Goal: Task Accomplishment & Management: Use online tool/utility

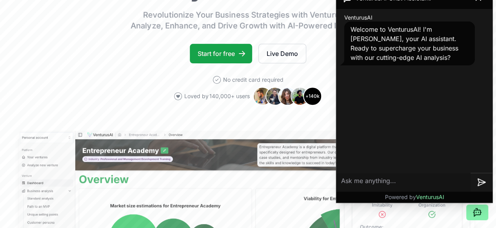
scroll to position [119, 8]
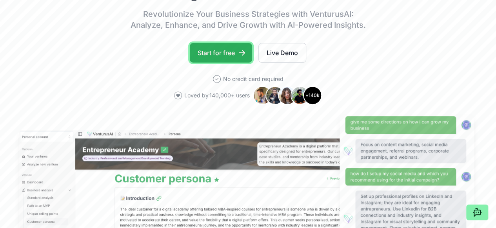
click at [226, 58] on link "Start for free" at bounding box center [221, 53] width 62 height 20
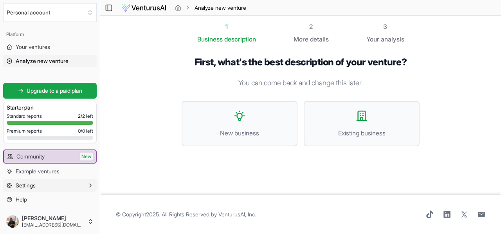
click at [81, 182] on button "Settings" at bounding box center [50, 185] width 94 height 13
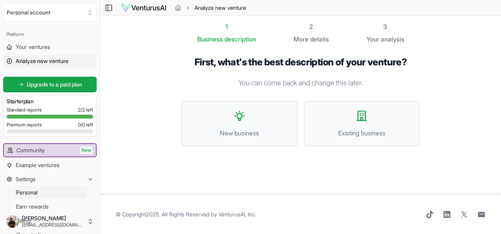
click at [34, 191] on span "Personal" at bounding box center [27, 193] width 22 height 8
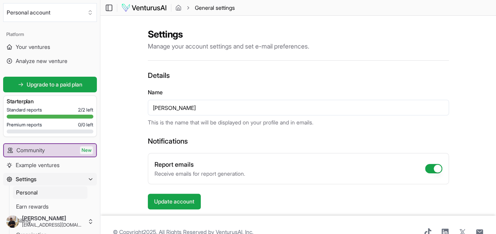
scroll to position [20, 0]
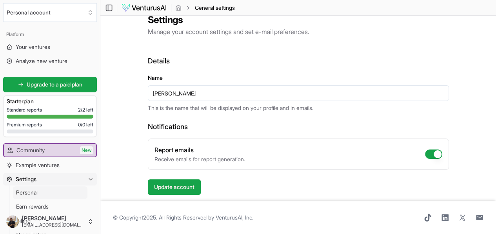
click at [89, 177] on icon "button" at bounding box center [90, 179] width 6 height 6
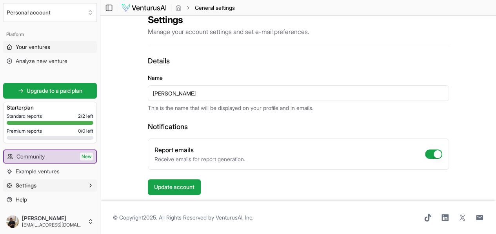
click at [38, 49] on span "Your ventures" at bounding box center [33, 47] width 34 height 8
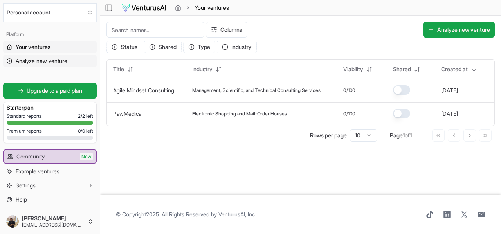
click at [40, 62] on span "Analyze new venture" at bounding box center [42, 61] width 52 height 8
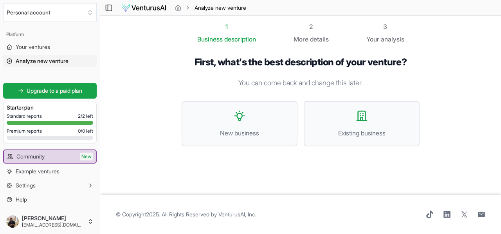
click at [285, 147] on div "First, what's the best description of your venture? You can come back and chang…" at bounding box center [301, 107] width 238 height 103
click at [273, 130] on span "New business" at bounding box center [239, 132] width 99 height 9
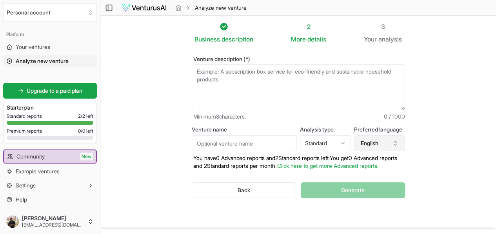
click at [398, 143] on icon "button" at bounding box center [395, 143] width 6 height 6
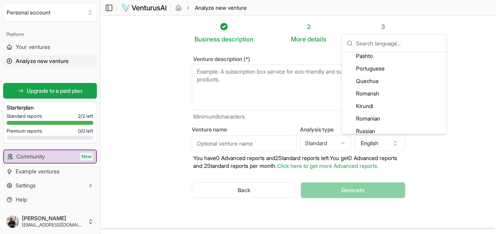
scroll to position [1607, 0]
click at [380, 71] on div "Portuguese" at bounding box center [393, 70] width 101 height 13
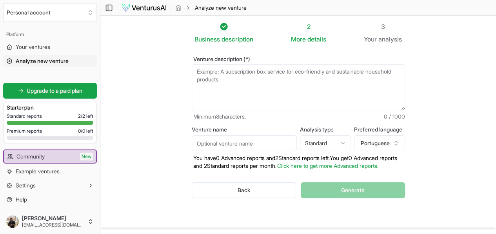
click at [286, 145] on input "Venture name" at bounding box center [244, 144] width 105 height 16
type input "nutrição"
click at [328, 141] on html "We value your privacy We use cookies to enhance your browsing experience, serve…" at bounding box center [248, 117] width 496 height 234
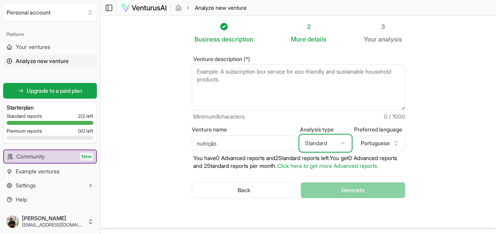
click at [328, 141] on html "We value your privacy We use cookies to enhance your browsing experience, serve…" at bounding box center [248, 117] width 496 height 234
click at [214, 87] on textarea "Venture description (*)" at bounding box center [298, 87] width 213 height 46
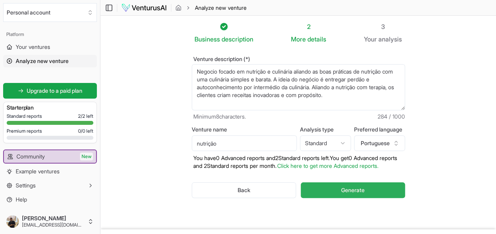
type textarea "Negocio focado em nutrição e culinária aliando as boas práticas de nutrição com…"
click at [371, 188] on button "Generate" at bounding box center [352, 191] width 104 height 16
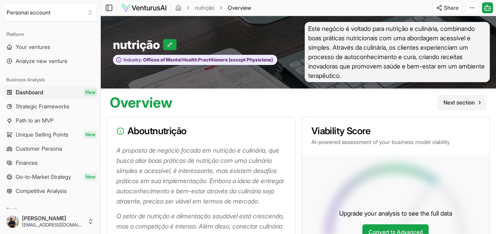
click at [449, 105] on span "Next section" at bounding box center [458, 103] width 31 height 8
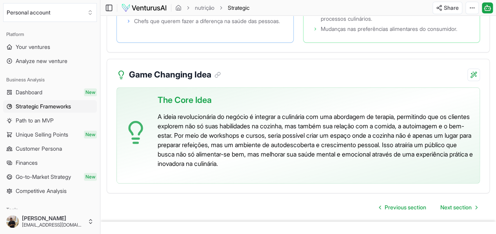
scroll to position [1794, 0]
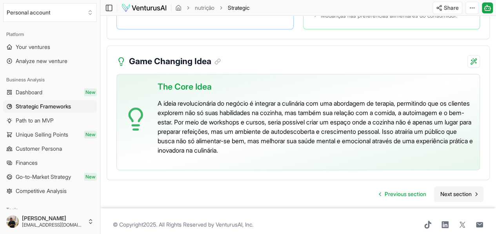
click at [456, 190] on span "Next section" at bounding box center [455, 194] width 31 height 8
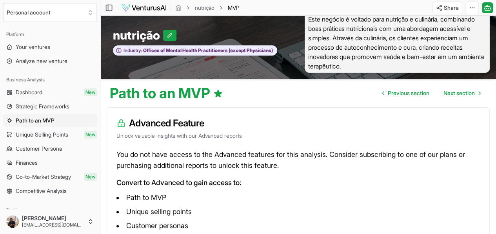
scroll to position [104, 0]
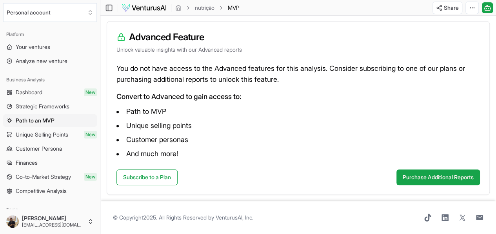
click at [47, 132] on span "Unique Selling Points" at bounding box center [42, 135] width 52 height 8
click at [45, 146] on span "Customer Persona" at bounding box center [39, 149] width 46 height 8
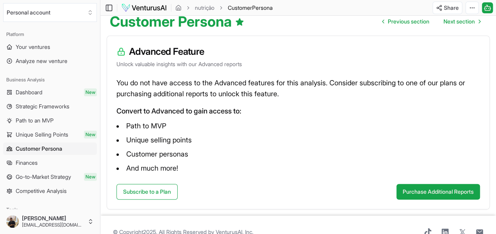
scroll to position [81, 0]
click at [38, 159] on span "Finances" at bounding box center [27, 163] width 22 height 8
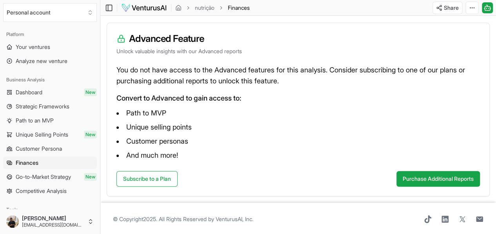
scroll to position [104, 0]
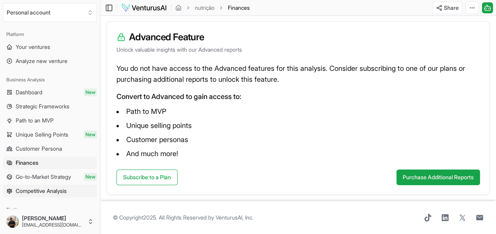
click at [39, 192] on span "Competitive Analysis" at bounding box center [41, 191] width 51 height 8
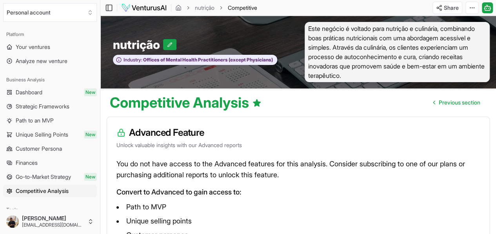
click at [346, 39] on span "Este negócio é voltado para nutrição e culinária, combinando boas práticas nutr…" at bounding box center [396, 52] width 185 height 60
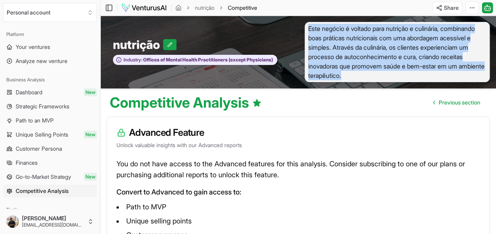
click at [346, 39] on span "Este negócio é voltado para nutrição e culinária, combinando boas práticas nutr…" at bounding box center [396, 52] width 185 height 60
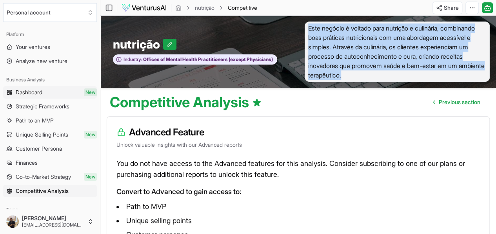
click at [32, 90] on span "Dashboard" at bounding box center [29, 93] width 27 height 8
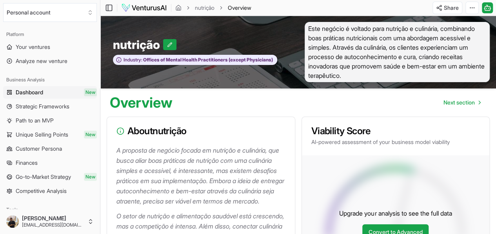
click at [375, 41] on span "Este negócio é voltado para nutrição e culinária, combinando boas práticas nutr…" at bounding box center [396, 52] width 185 height 60
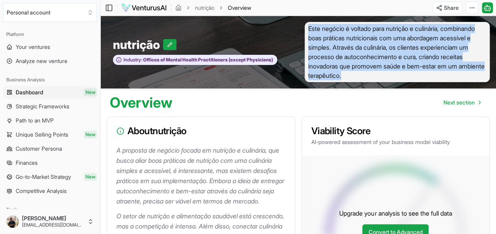
click at [375, 41] on span "Este negócio é voltado para nutrição e culinária, combinando boas práticas nutr…" at bounding box center [396, 52] width 185 height 60
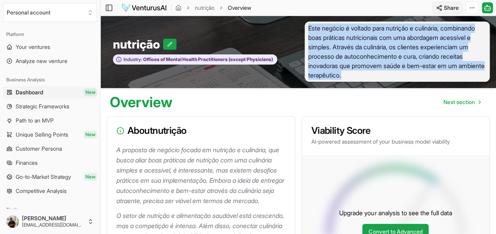
click at [439, 7] on html "We value your privacy We use cookies to enhance your browsing experience, serve…" at bounding box center [248, 117] width 496 height 234
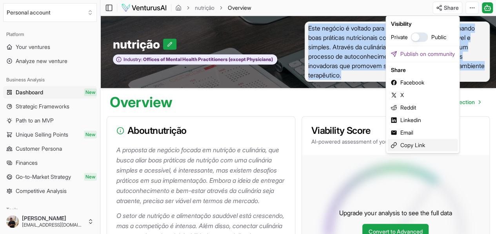
click at [429, 147] on div "Copy Link" at bounding box center [422, 145] width 70 height 13
